Goal: Task Accomplishment & Management: Manage account settings

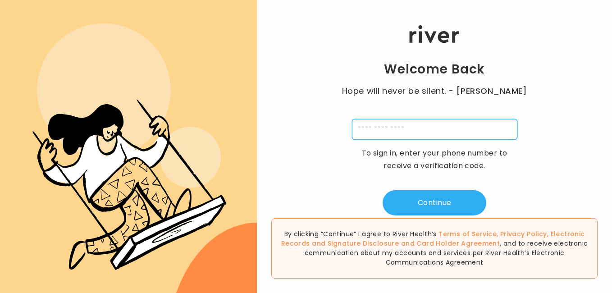
click at [468, 129] on input "tel" at bounding box center [434, 129] width 165 height 21
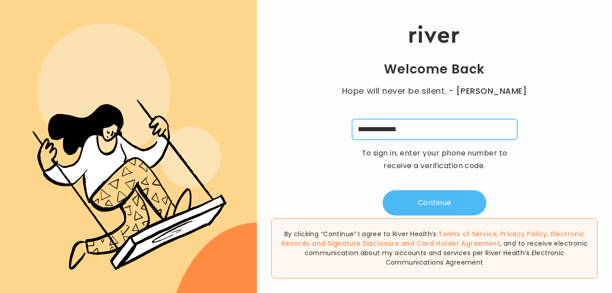
type input "**********"
click at [474, 200] on button "Continue" at bounding box center [435, 202] width 104 height 25
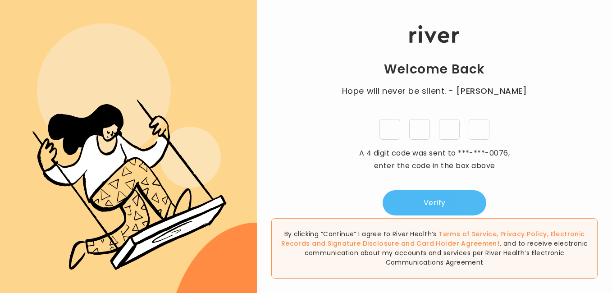
type input "*"
click at [449, 200] on button "Verify" at bounding box center [435, 202] width 104 height 25
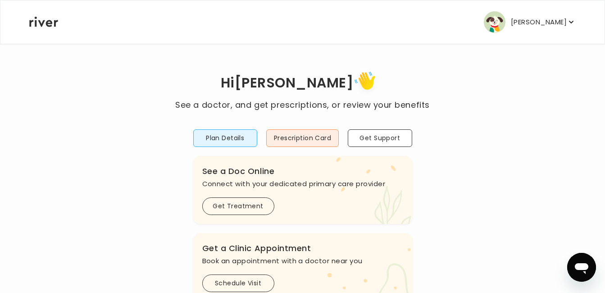
click at [572, 24] on icon "button" at bounding box center [571, 22] width 9 height 9
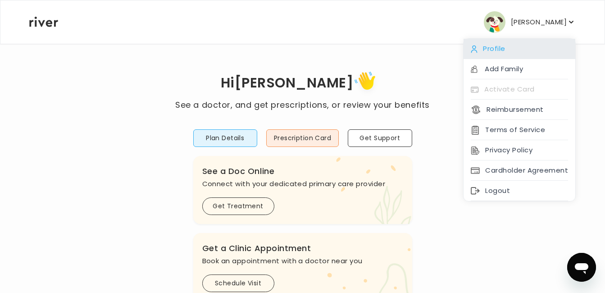
click at [492, 47] on div "Profile" at bounding box center [520, 49] width 112 height 20
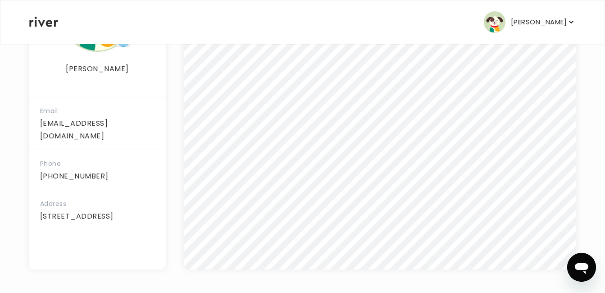
scroll to position [223, 0]
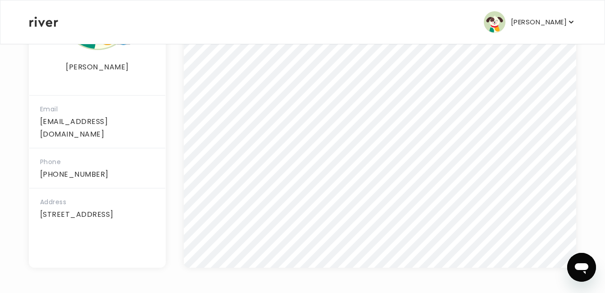
click at [591, 31] on nav "JOHN HARRIS Profile Add Family Activate Card Reimbursement Terms of Service Pri…" at bounding box center [302, 21] width 604 height 43
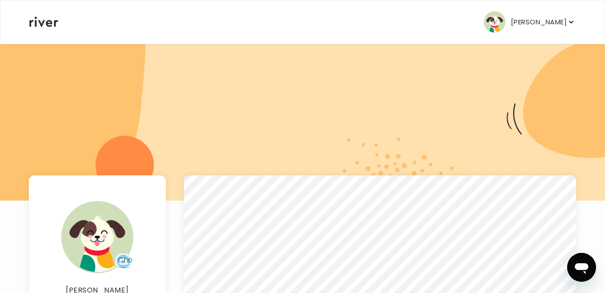
scroll to position [0, 0]
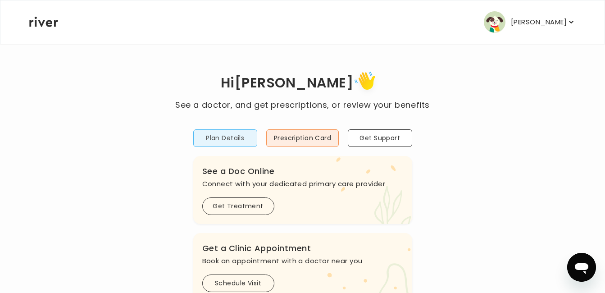
click at [222, 137] on button "Plan Details" at bounding box center [225, 138] width 64 height 18
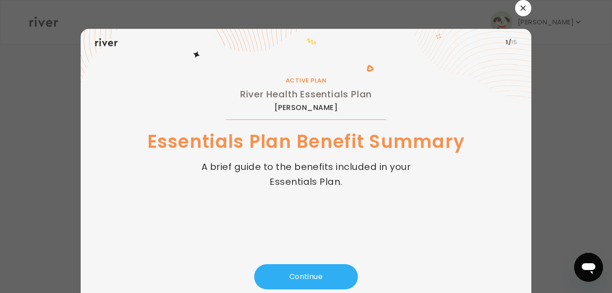
click at [520, 7] on icon "button" at bounding box center [522, 7] width 5 height 5
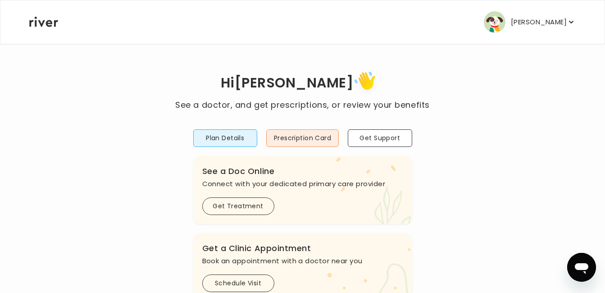
click at [499, 19] on img "button" at bounding box center [495, 22] width 22 height 22
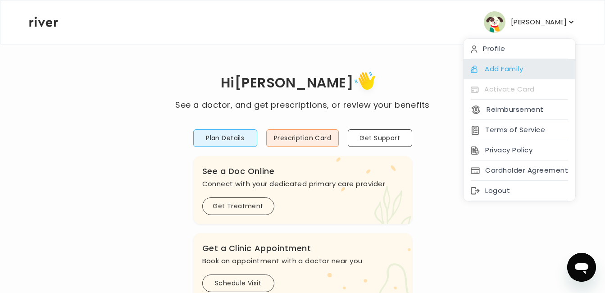
click at [499, 68] on div "Add Family" at bounding box center [520, 69] width 112 height 20
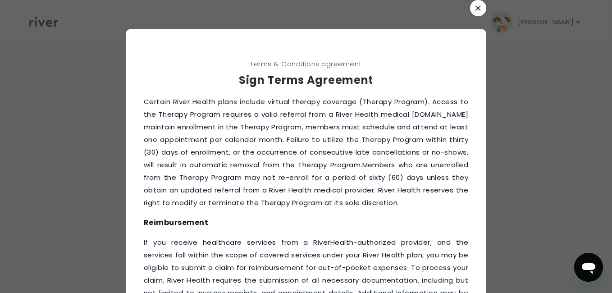
scroll to position [878, 0]
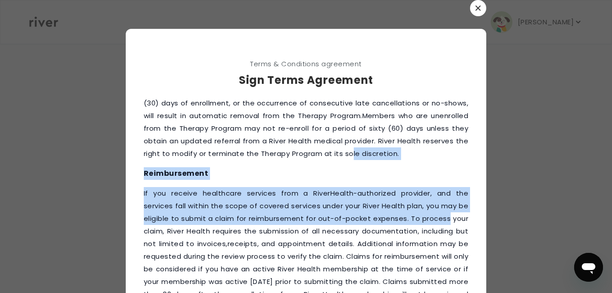
drag, startPoint x: 471, startPoint y: 232, endPoint x: 505, endPoint y: 170, distance: 70.0
click at [505, 170] on div "​ Terms & Conditions agreement Sign Terms Agreement This Membership Agreement c…" at bounding box center [306, 186] width 612 height 372
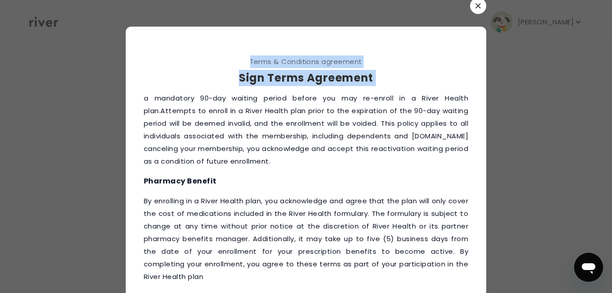
scroll to position [0, 0]
